Goal: Task Accomplishment & Management: Complete application form

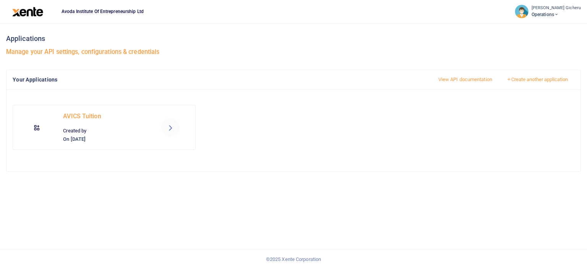
click at [553, 13] on span "Operations" at bounding box center [556, 14] width 49 height 7
click at [506, 42] on h6 "STARTER" at bounding box center [525, 42] width 92 height 7
click at [556, 9] on small "[PERSON_NAME] Gicheru" at bounding box center [556, 8] width 49 height 6
click at [563, 9] on small "[PERSON_NAME] Gicheru" at bounding box center [556, 8] width 49 height 6
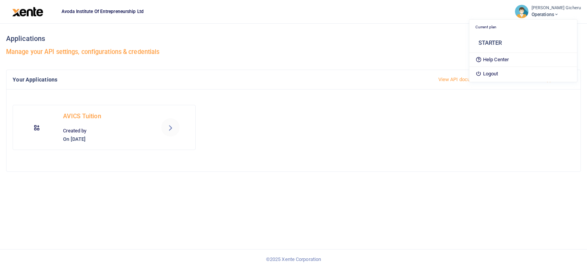
click at [563, 9] on small "[PERSON_NAME] Gicheru" at bounding box center [556, 8] width 49 height 6
click at [538, 13] on span "Operations" at bounding box center [556, 14] width 49 height 7
click at [497, 58] on link "Help Center" at bounding box center [523, 59] width 108 height 11
click at [559, 15] on icon at bounding box center [556, 14] width 5 height 5
click at [21, 12] on img at bounding box center [27, 12] width 31 height 10
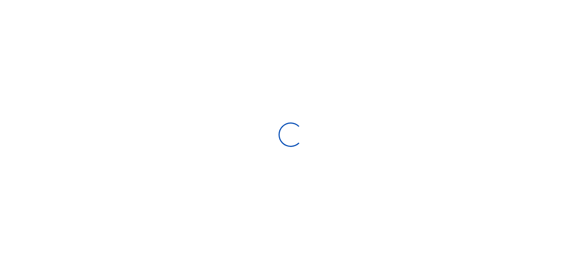
scroll to position [114, 113]
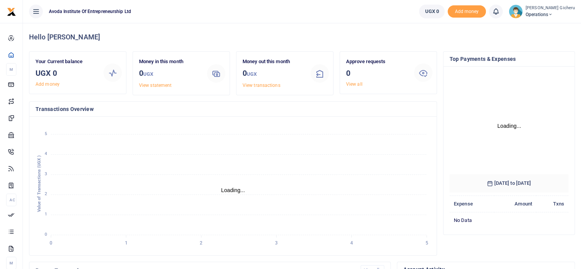
click at [547, 16] on span "Operations" at bounding box center [550, 14] width 49 height 7
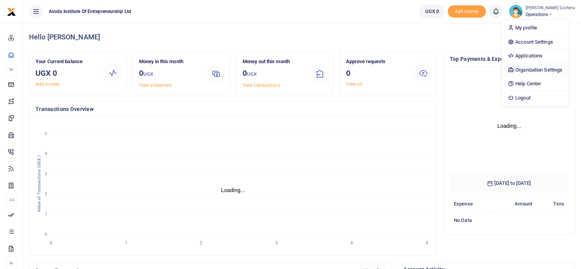
click at [544, 69] on link "Organization Settings" at bounding box center [535, 70] width 67 height 11
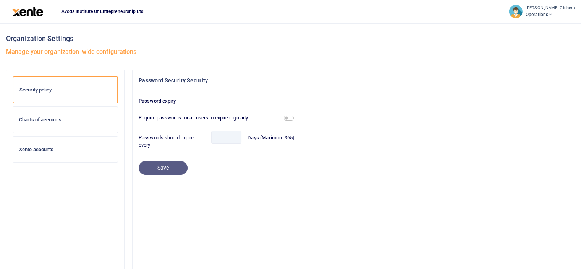
click at [29, 123] on div "Charts of accounts" at bounding box center [65, 120] width 105 height 26
click at [546, 11] on small "[PERSON_NAME] Gicheru" at bounding box center [550, 8] width 49 height 6
click at [25, 13] on img at bounding box center [27, 12] width 31 height 10
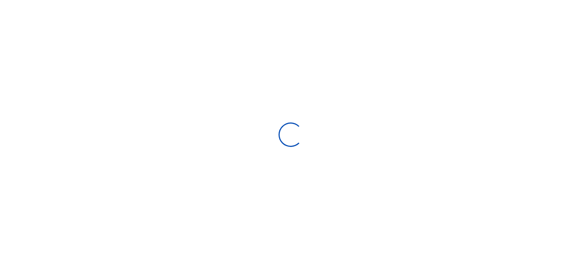
scroll to position [114, 113]
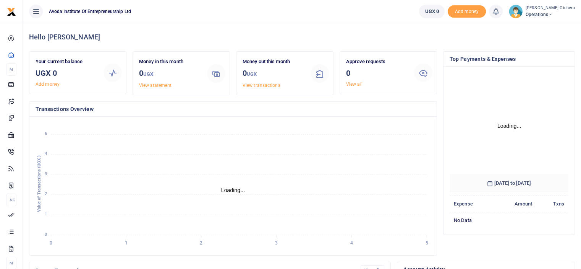
click at [542, 13] on span "Operations" at bounding box center [550, 14] width 49 height 7
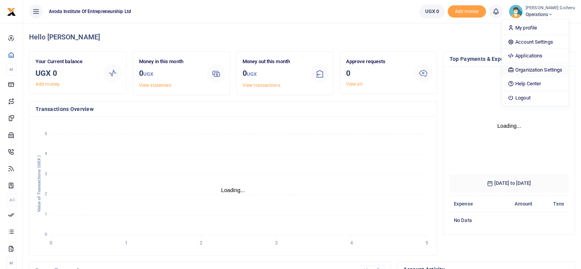
click at [528, 68] on link "Organization Settings" at bounding box center [535, 70] width 67 height 11
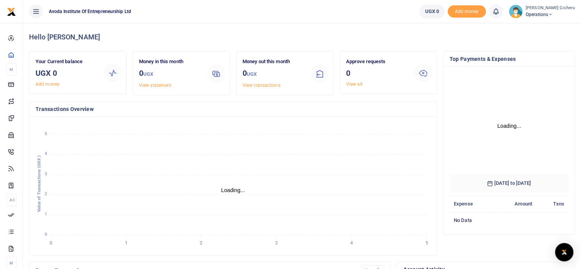
click at [544, 12] on span "Operations" at bounding box center [550, 14] width 49 height 7
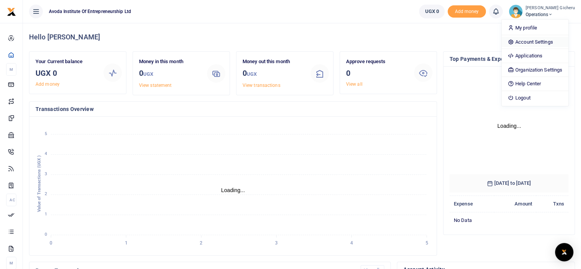
click at [530, 39] on link "Account Settings" at bounding box center [535, 42] width 67 height 11
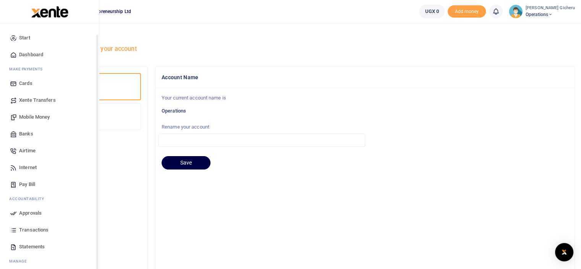
scroll to position [20, 0]
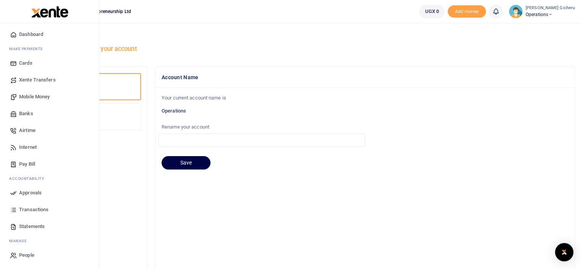
click at [33, 194] on span "Approvals" at bounding box center [30, 193] width 23 height 8
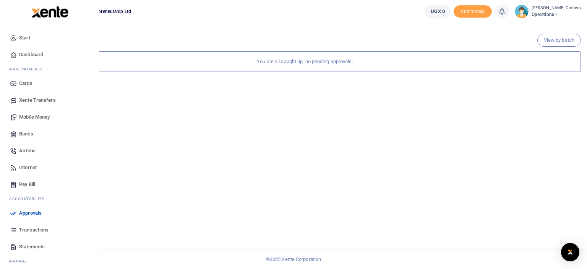
click at [31, 54] on span "Dashboard" at bounding box center [31, 55] width 24 height 8
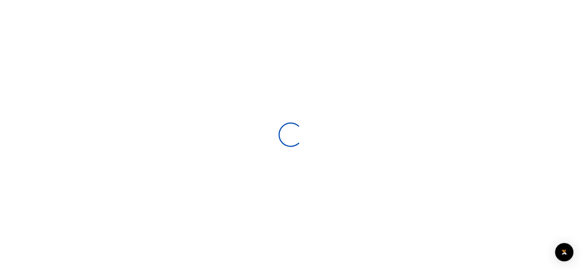
scroll to position [114, 113]
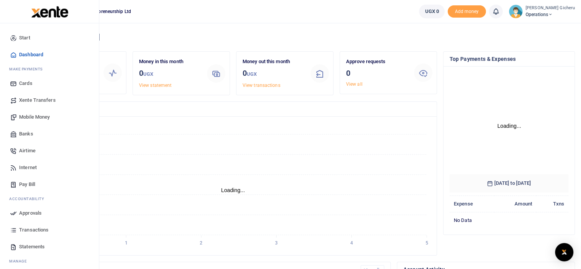
click at [21, 39] on span "Start" at bounding box center [24, 38] width 11 height 8
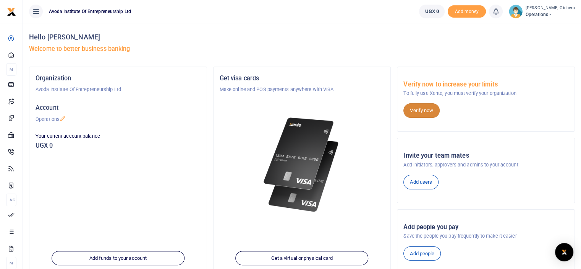
click at [416, 111] on link "Verify now" at bounding box center [422, 110] width 36 height 15
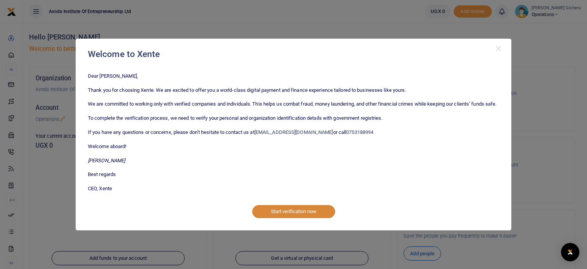
click at [278, 216] on button "Start verification now" at bounding box center [293, 211] width 83 height 13
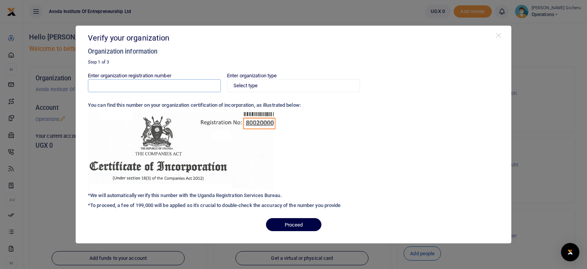
click at [139, 82] on input "Enter organization registration number" at bounding box center [154, 85] width 133 height 13
click at [256, 84] on select "Select type Private Limited Company by shares Private Limited Company by guaran…" at bounding box center [293, 85] width 133 height 13
select select "Private Limited Company by guarantee (without shares)"
click at [227, 79] on select "Select type Private Limited Company by shares Private Limited Company by guaran…" at bounding box center [293, 85] width 133 height 13
click at [135, 83] on input "Enter organization registration number" at bounding box center [154, 85] width 133 height 13
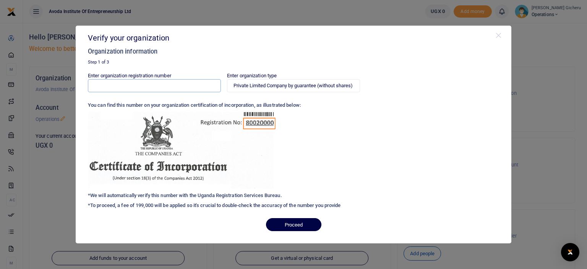
type input "2"
type input "800200002843497"
click at [288, 223] on button "Proceed" at bounding box center [293, 224] width 55 height 13
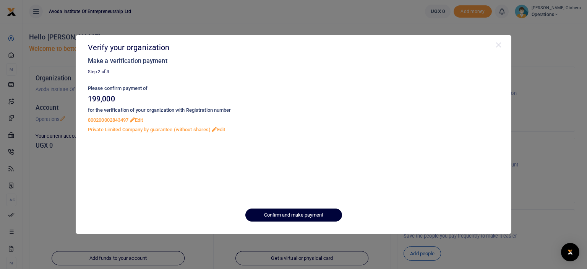
click at [287, 216] on button "Confirm and make payment" at bounding box center [293, 214] width 97 height 13
